Goal: Task Accomplishment & Management: Complete application form

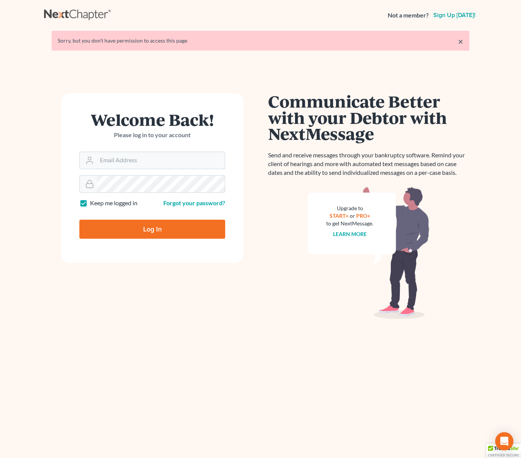
type input "[EMAIL_ADDRESS][DOMAIN_NAME]"
click at [162, 222] on input "Log In" at bounding box center [152, 229] width 146 height 19
type input "Thinking..."
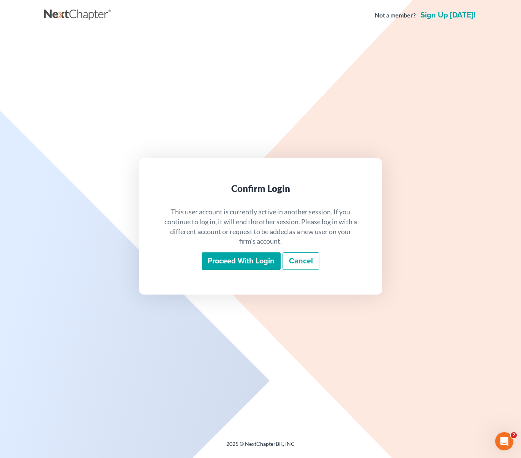
click at [252, 259] on input "Proceed with login" at bounding box center [241, 260] width 79 height 17
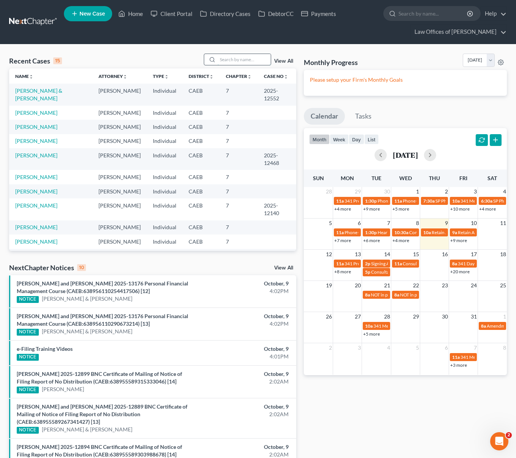
click at [241, 60] on input "search" at bounding box center [243, 59] width 53 height 11
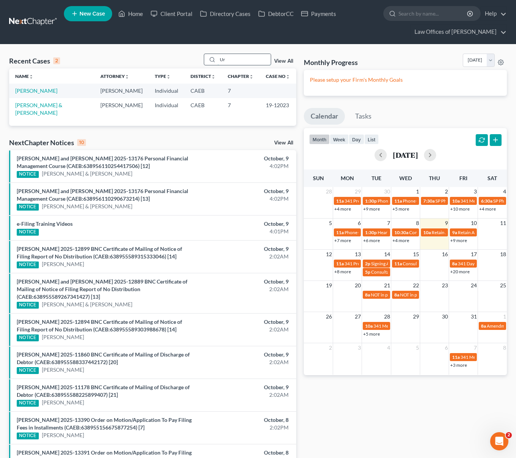
type input "U"
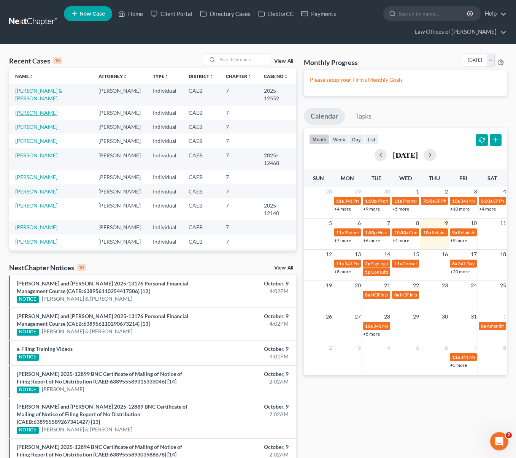
click at [49, 114] on link "Osorio, Eriberto" at bounding box center [36, 112] width 42 height 6
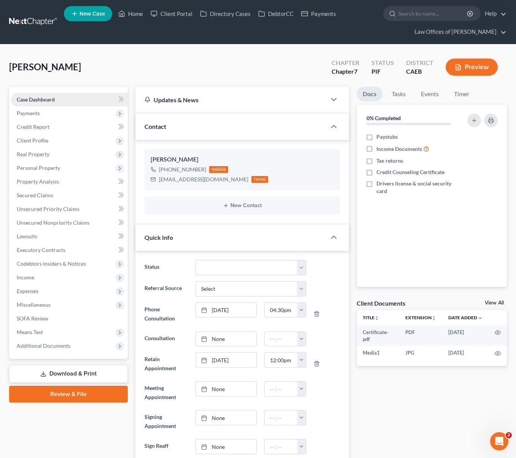
scroll to position [1978, 0]
click at [43, 224] on span "Unsecured Nonpriority Claims" at bounding box center [53, 222] width 73 height 6
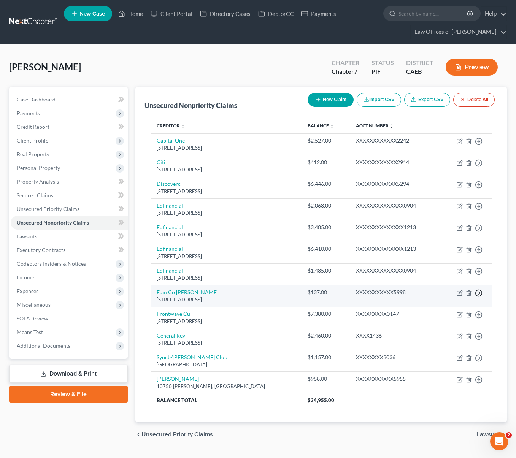
click at [478, 292] on icon "button" at bounding box center [479, 293] width 8 height 8
click at [445, 308] on link "Move to E" at bounding box center [443, 311] width 63 height 13
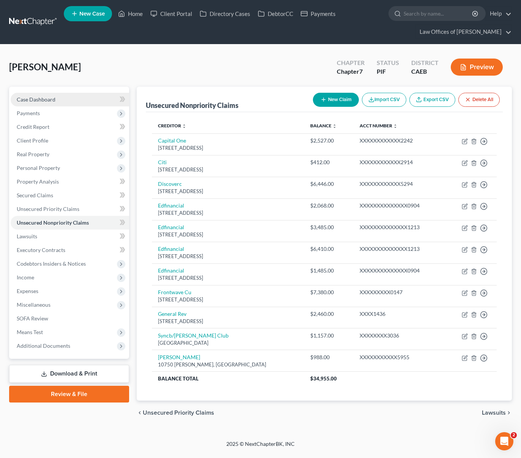
click at [34, 103] on link "Case Dashboard" at bounding box center [70, 100] width 119 height 14
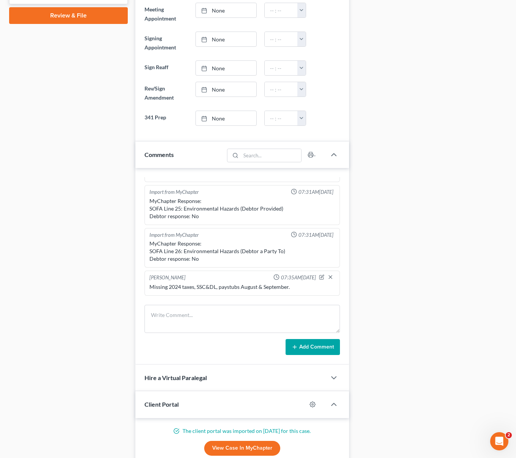
scroll to position [258, 0]
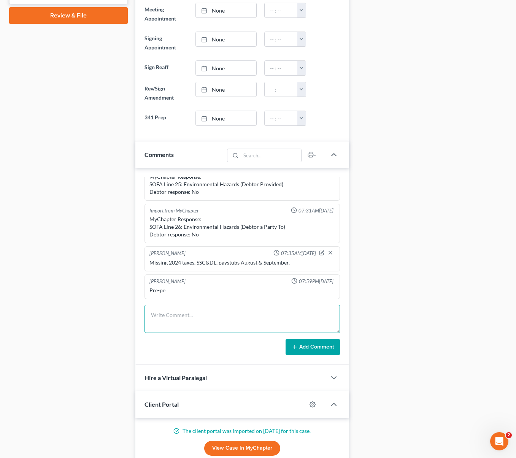
click at [159, 316] on textarea at bounding box center [241, 319] width 195 height 28
type textarea "DSO"
click at [312, 348] on button "Add Comment" at bounding box center [312, 347] width 54 height 16
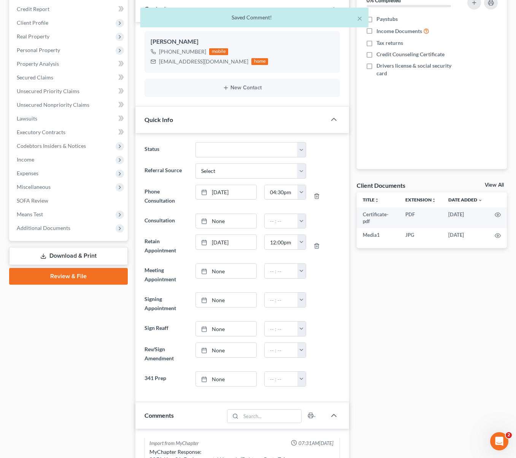
scroll to position [109, 0]
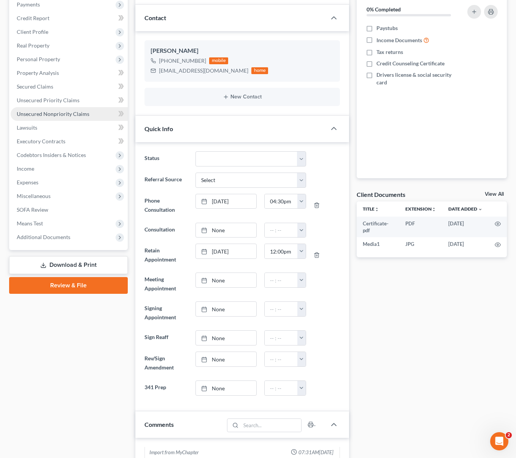
click at [75, 116] on span "Unsecured Nonpriority Claims" at bounding box center [53, 114] width 73 height 6
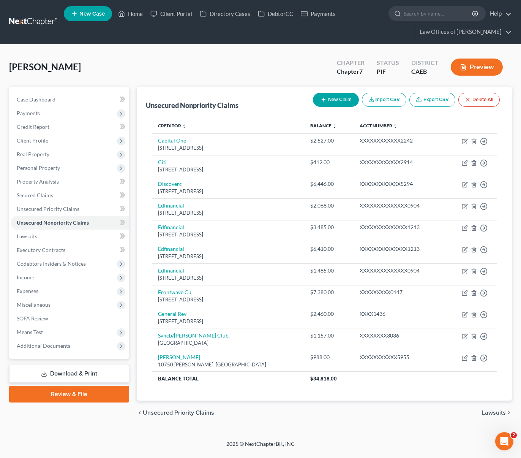
click at [332, 101] on button "New Claim" at bounding box center [336, 100] width 46 height 14
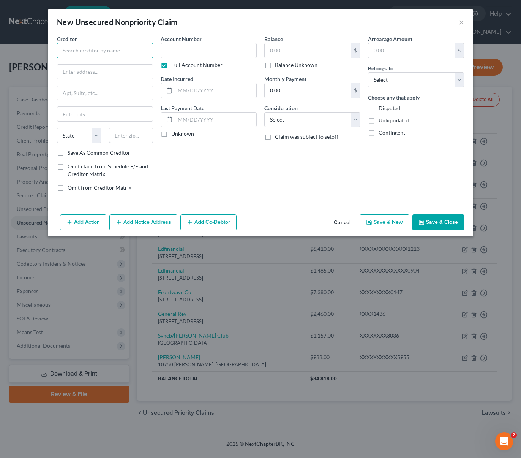
click at [82, 50] on input "text" at bounding box center [105, 50] width 96 height 15
type input "Oklahoma Employees"
type input "200 NE 21st. St."
type input "73105"
type input "Oklahoma City"
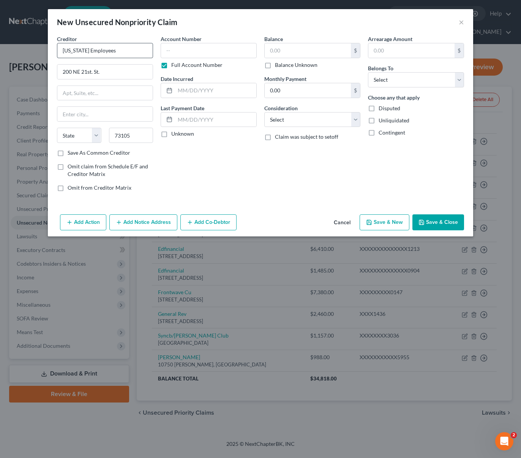
select select "37"
click at [275, 67] on label "Balance Unknown" at bounding box center [296, 65] width 43 height 8
click at [278, 66] on input "Balance Unknown" at bounding box center [280, 63] width 5 height 5
checkbox input "true"
type input "0.00"
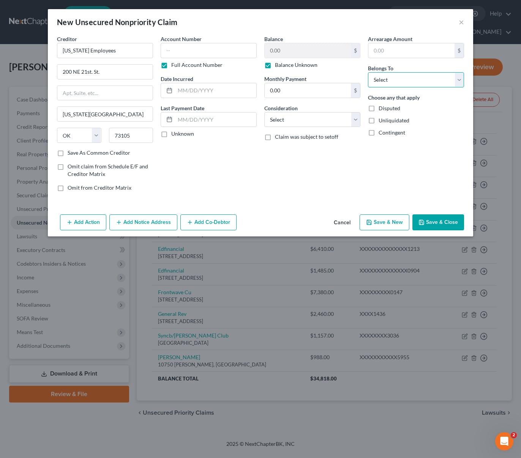
click at [456, 77] on select "Select Debtor 1 Only Debtor 2 Only Debtor 1 And Debtor 2 Only At Least One Of T…" at bounding box center [416, 79] width 96 height 15
select select "0"
click at [368, 72] on select "Select Debtor 1 Only Debtor 2 Only Debtor 1 And Debtor 2 Only At Least One Of T…" at bounding box center [416, 79] width 96 height 15
click at [428, 221] on button "Save & Close" at bounding box center [439, 222] width 52 height 16
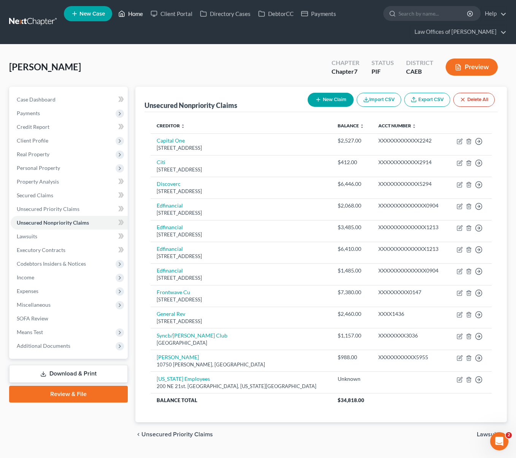
click at [138, 16] on link "Home" at bounding box center [130, 14] width 32 height 14
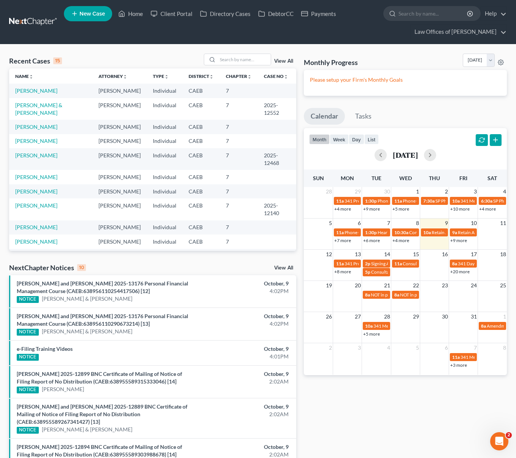
click at [453, 241] on link "+9 more" at bounding box center [458, 241] width 17 height 6
